Goal: Complete application form

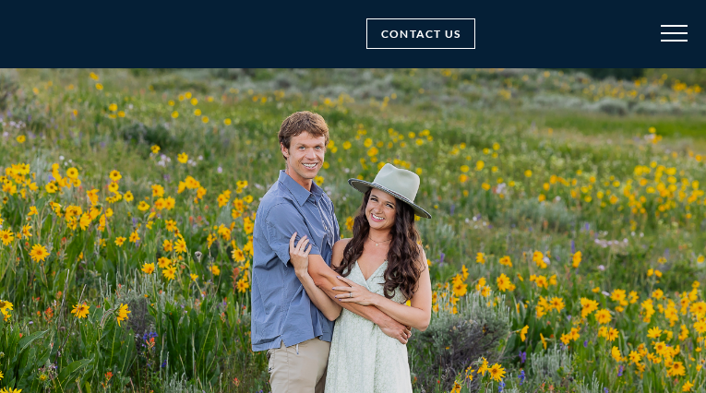
type input "WFNrbXfYienSuKHl"
type input "wfHjbOgUu"
type input "[EMAIL_ADDRESS][DOMAIN_NAME]"
type input "piQLYGuDhjlS"
type input "[EMAIL_ADDRESS][DOMAIN_NAME]"
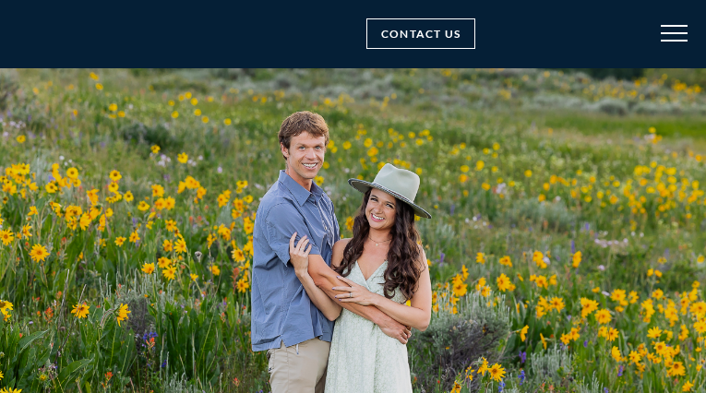
type input "PSrtdpjezYwKZ"
type input "[EMAIL_ADDRESS][DOMAIN_NAME]"
type input "fbtJbbuhDSncTngt"
select select "Engagement"
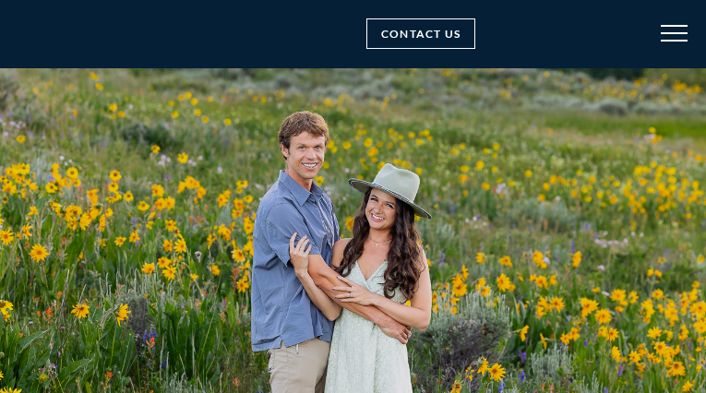
select select "Blog post"
checkbox input "false"
